Goal: Transaction & Acquisition: Download file/media

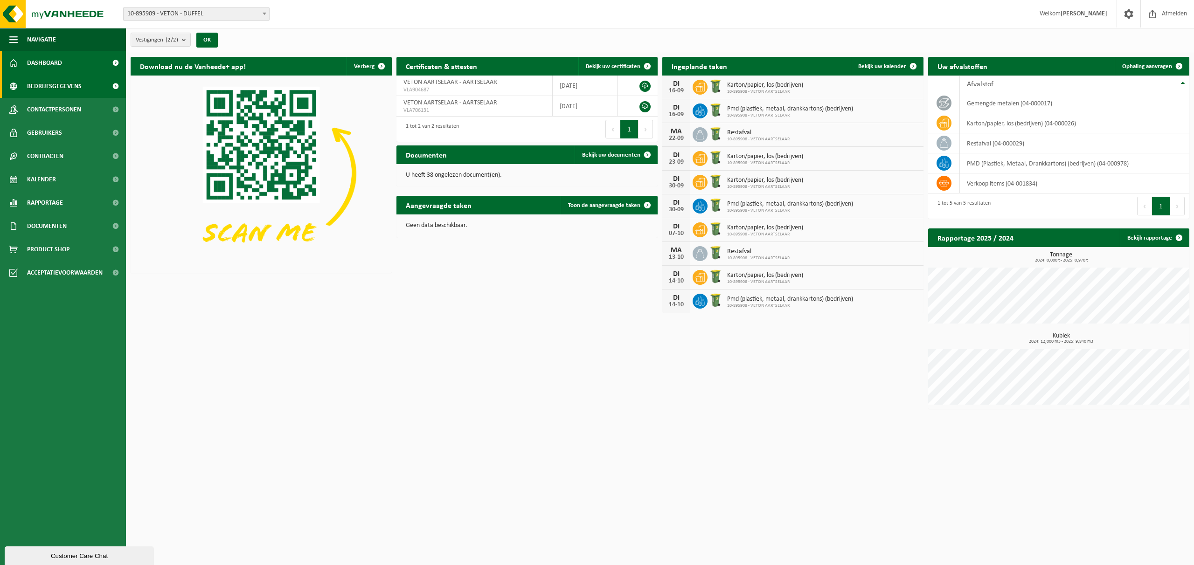
click at [46, 85] on span "Bedrijfsgegevens" at bounding box center [54, 86] width 55 height 23
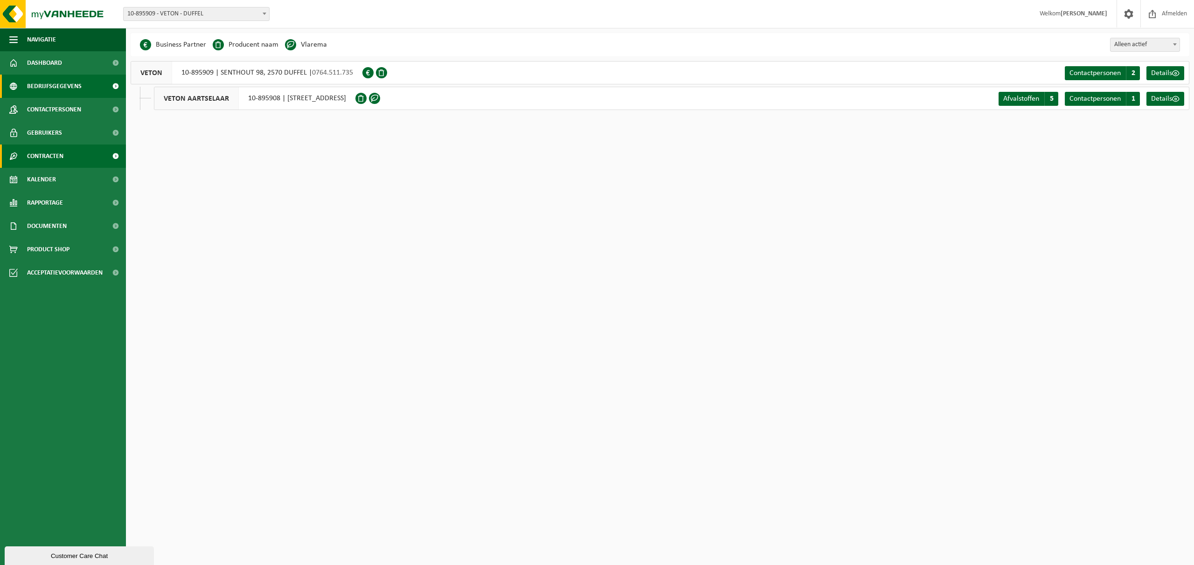
click at [57, 164] on span "Contracten" at bounding box center [45, 156] width 36 height 23
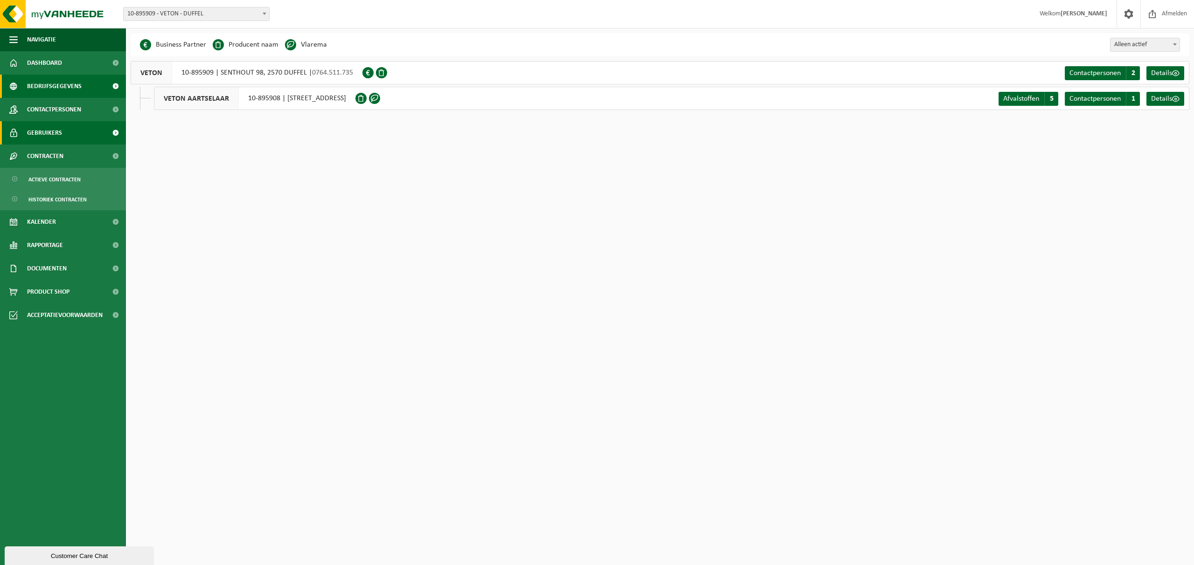
click at [56, 141] on span "Gebruikers" at bounding box center [44, 132] width 35 height 23
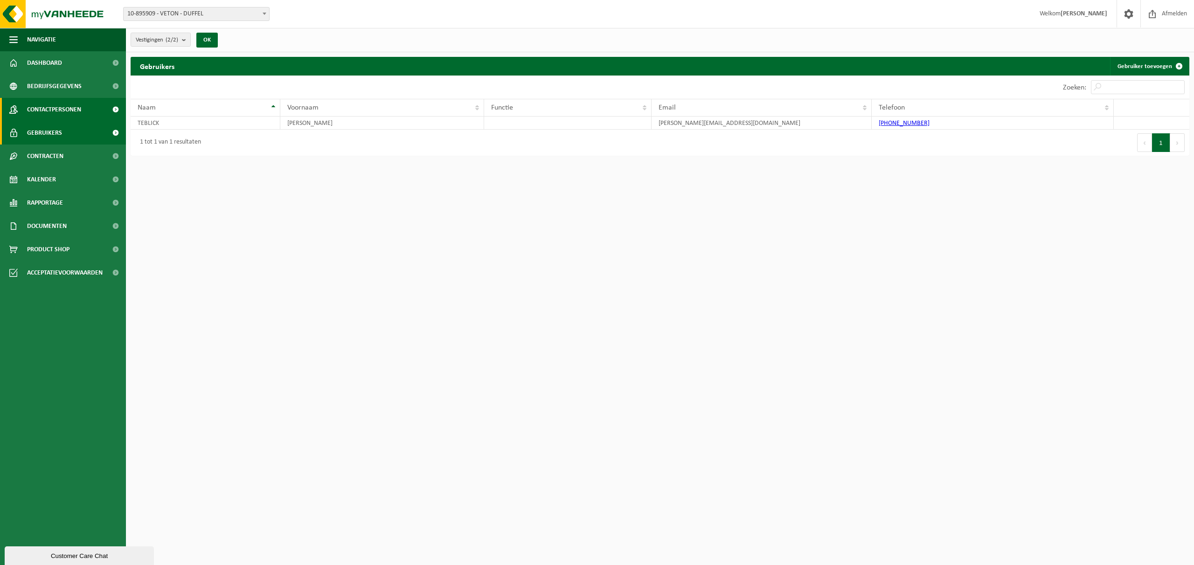
click at [52, 103] on span "Contactpersonen" at bounding box center [54, 109] width 54 height 23
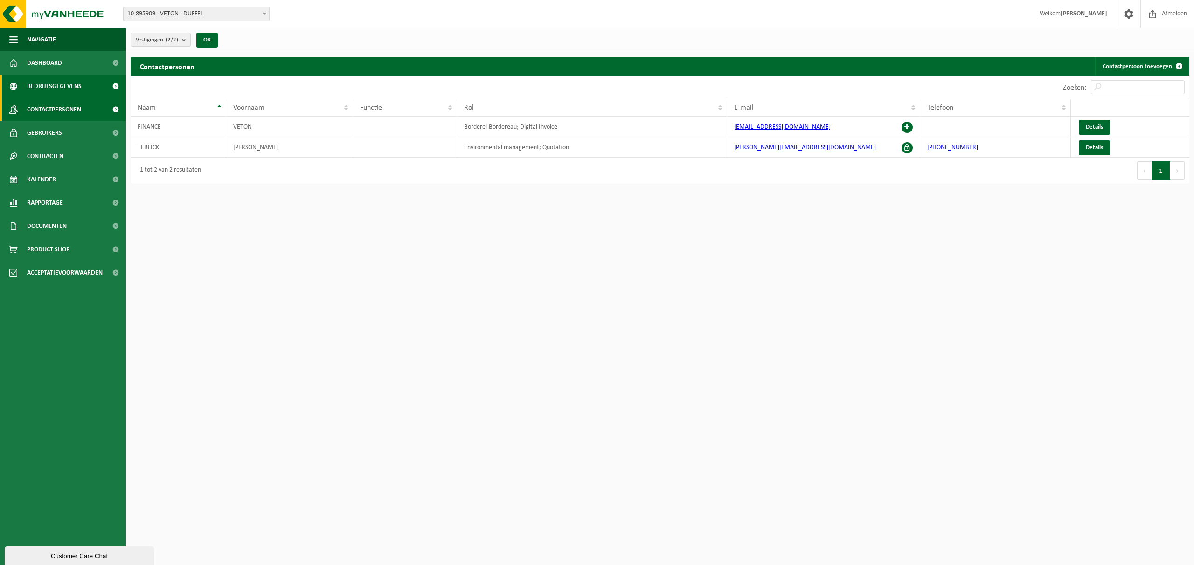
click at [58, 79] on span "Bedrijfsgegevens" at bounding box center [54, 86] width 55 height 23
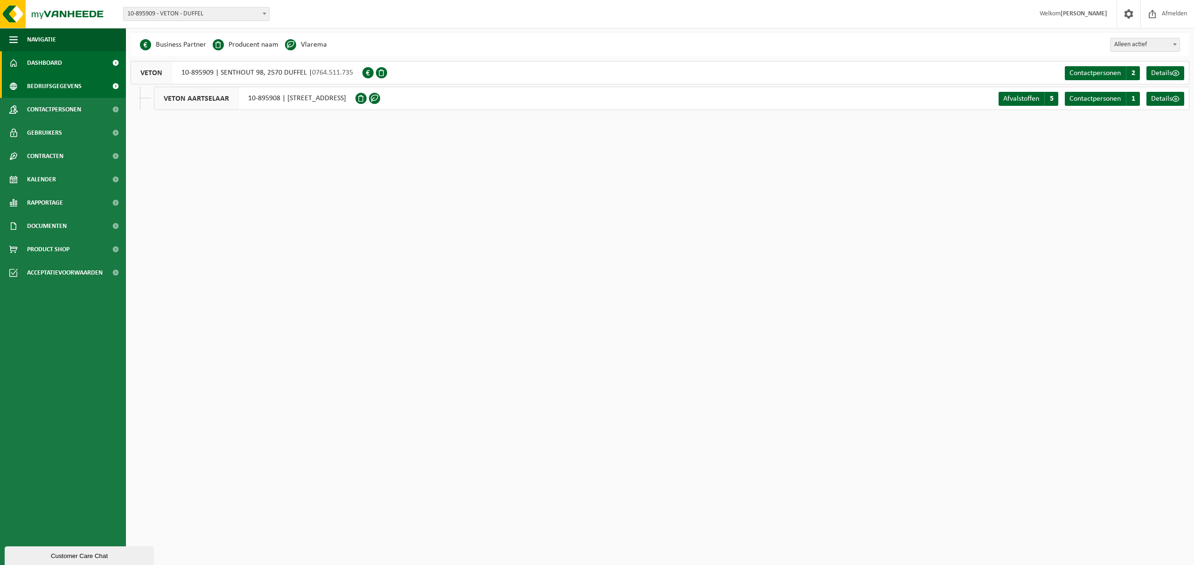
click at [62, 64] on link "Dashboard" at bounding box center [63, 62] width 126 height 23
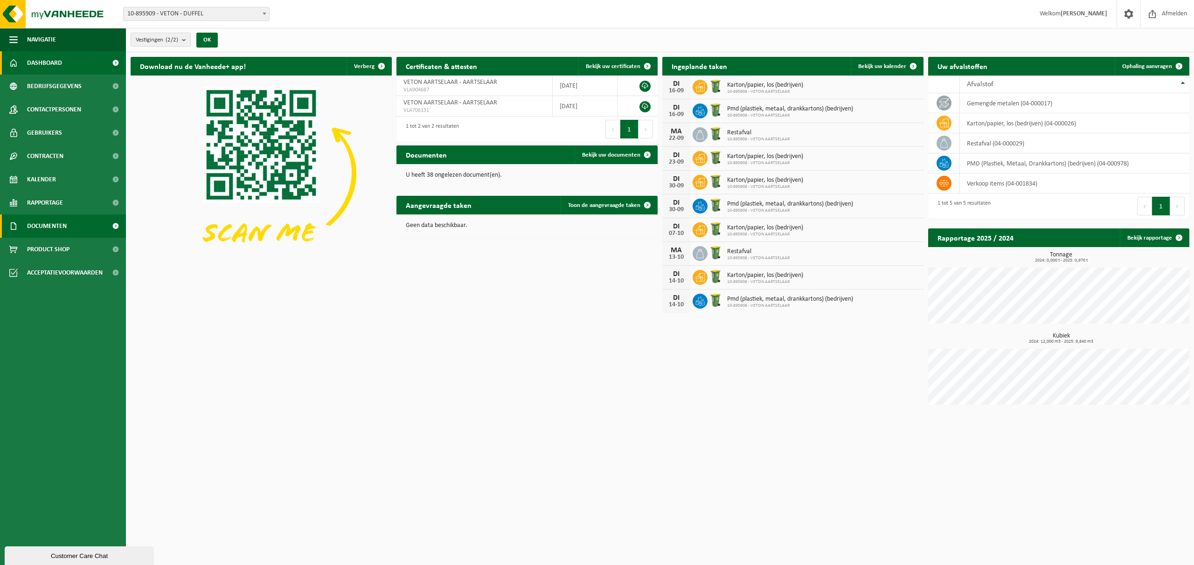
click at [72, 227] on link "Documenten" at bounding box center [63, 226] width 126 height 23
click at [56, 253] on link "Facturen" at bounding box center [62, 249] width 121 height 18
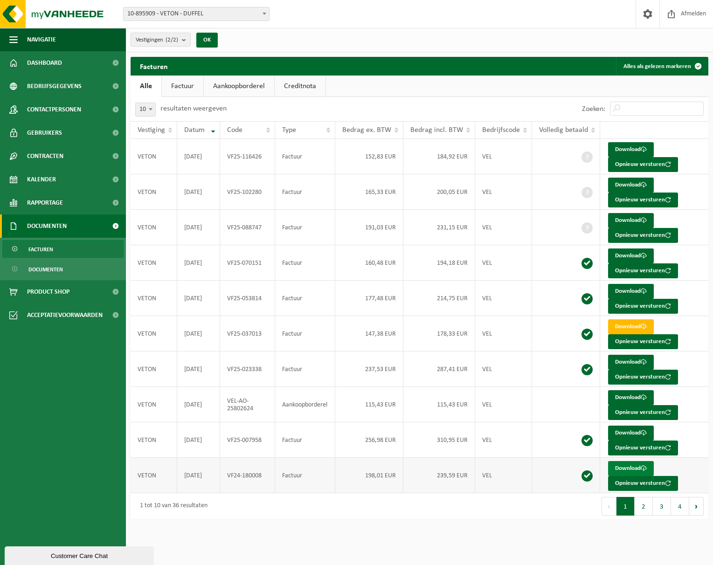
click at [630, 471] on link "Download" at bounding box center [631, 468] width 46 height 15
click at [643, 511] on button "2" at bounding box center [644, 506] width 18 height 19
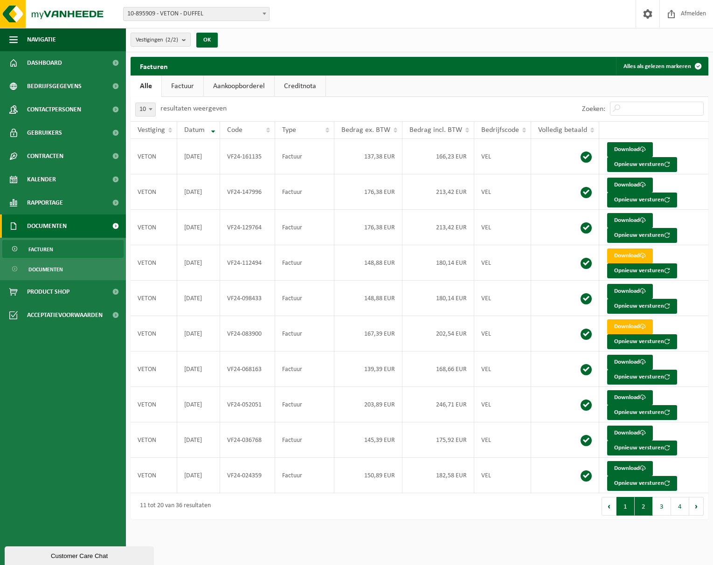
click at [625, 505] on button "1" at bounding box center [625, 506] width 18 height 19
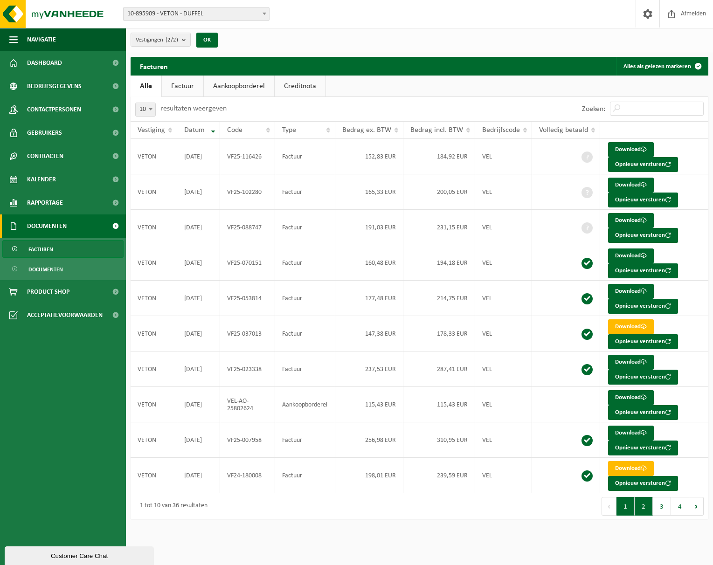
click at [642, 511] on button "2" at bounding box center [644, 506] width 18 height 19
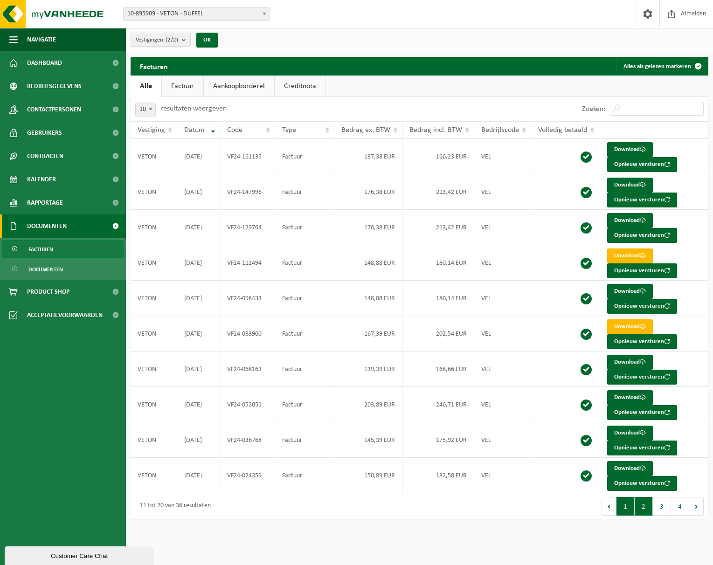
click at [623, 512] on button "1" at bounding box center [625, 506] width 18 height 19
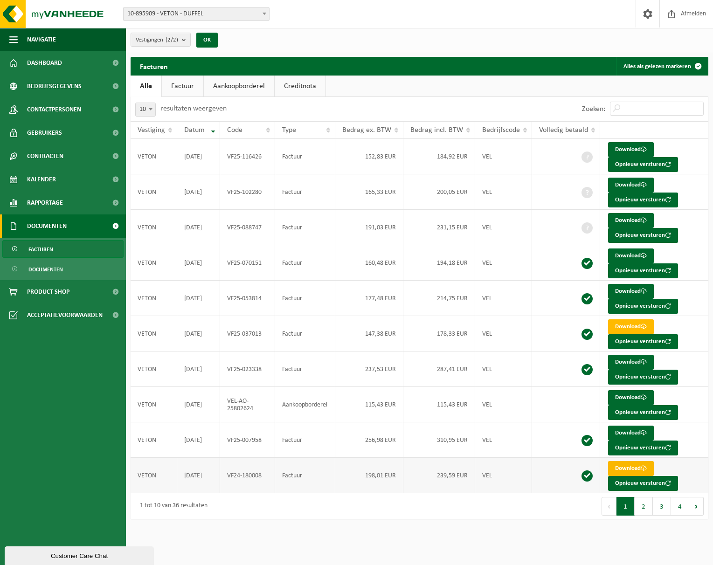
click at [633, 469] on link "Download" at bounding box center [631, 468] width 46 height 15
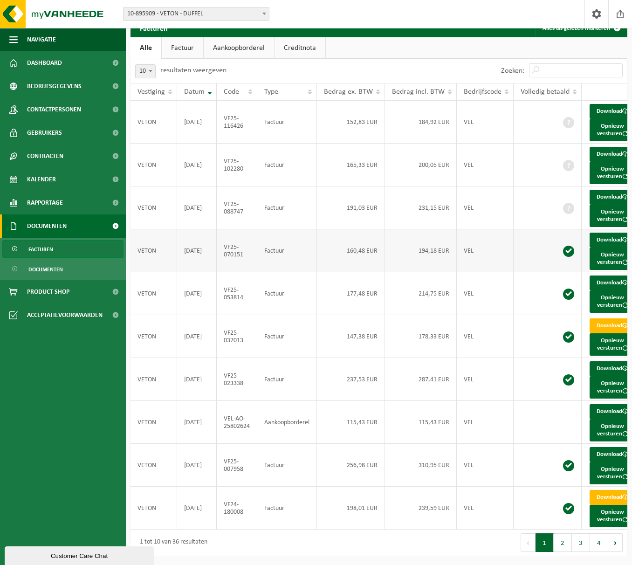
scroll to position [118, 0]
click at [570, 540] on button "2" at bounding box center [563, 542] width 18 height 19
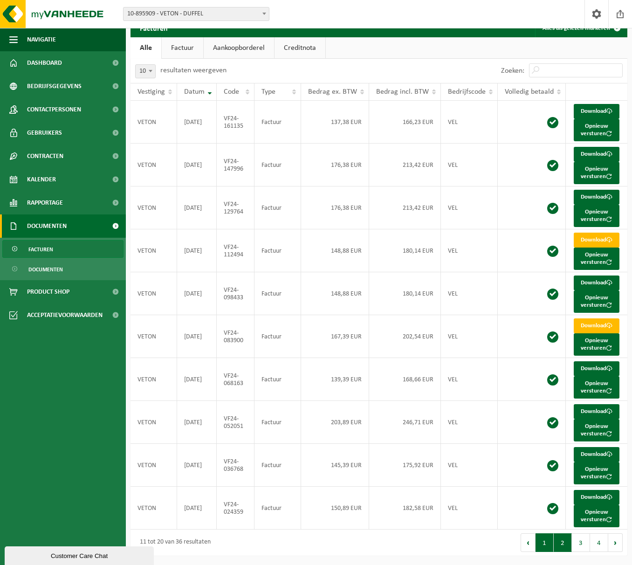
click at [551, 543] on button "1" at bounding box center [545, 542] width 18 height 19
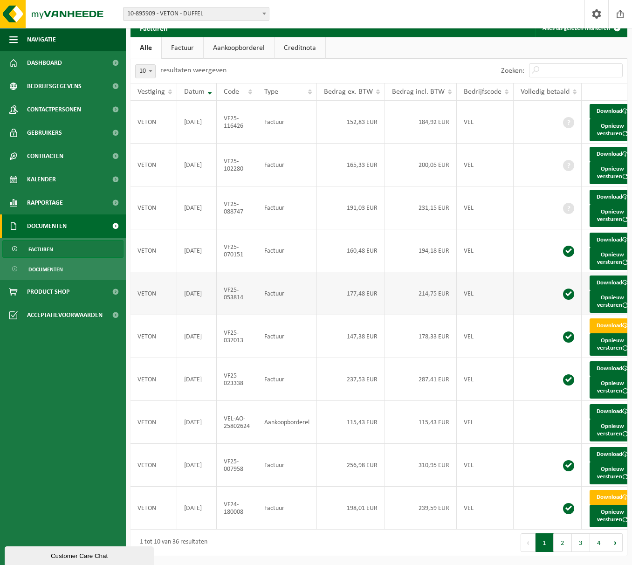
scroll to position [108, 0]
click at [561, 548] on button "2" at bounding box center [563, 542] width 18 height 19
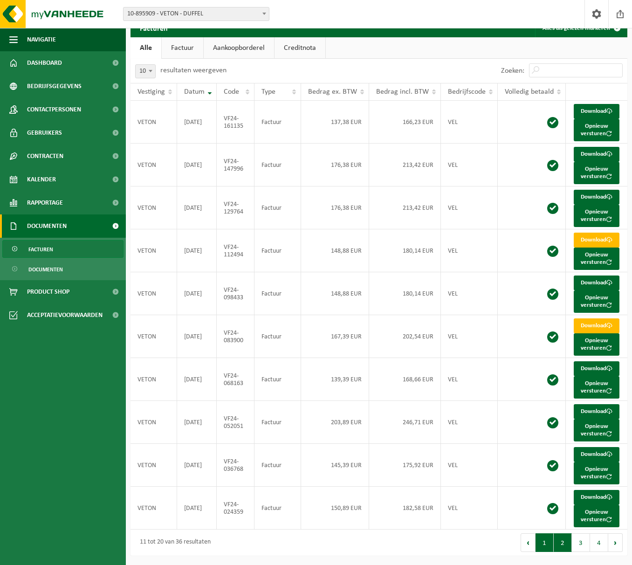
click at [549, 550] on button "1" at bounding box center [545, 542] width 18 height 19
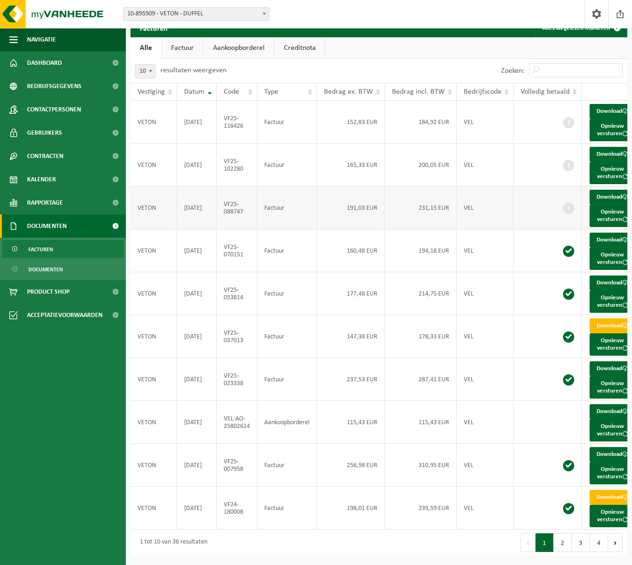
scroll to position [40, 0]
